Goal: Find specific page/section: Find specific page/section

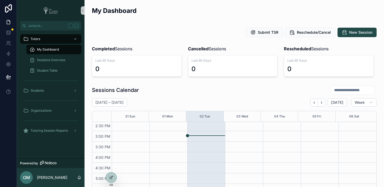
scroll to position [165, 0]
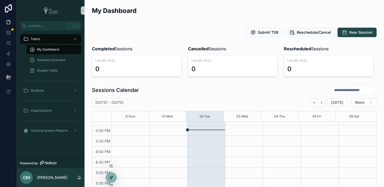
click at [111, 180] on div at bounding box center [111, 178] width 11 height 10
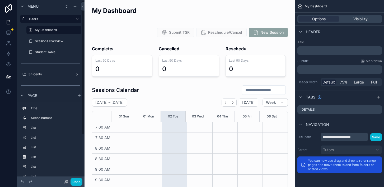
scroll to position [148, 0]
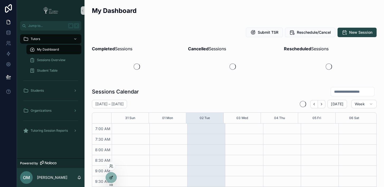
scroll to position [148, 0]
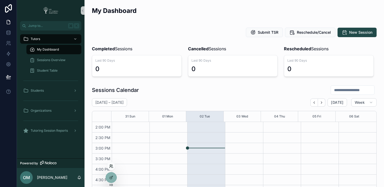
click at [112, 167] on icon at bounding box center [111, 166] width 4 height 4
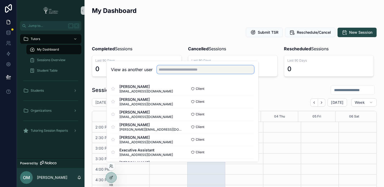
click at [196, 70] on input "text" at bounding box center [205, 69] width 97 height 8
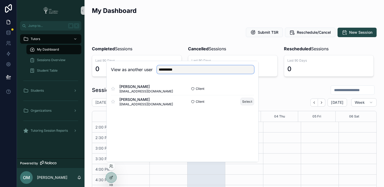
type input "**********"
click at [246, 102] on button "Select" at bounding box center [247, 102] width 14 height 8
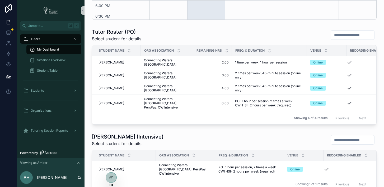
scroll to position [206, 0]
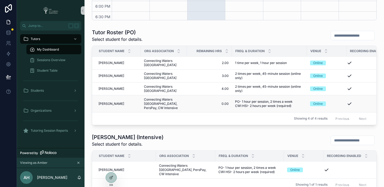
click at [116, 104] on span "Paige Peaslee" at bounding box center [111, 104] width 26 height 4
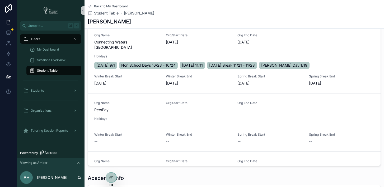
scroll to position [230, 0]
